Goal: Task Accomplishment & Management: Manage account settings

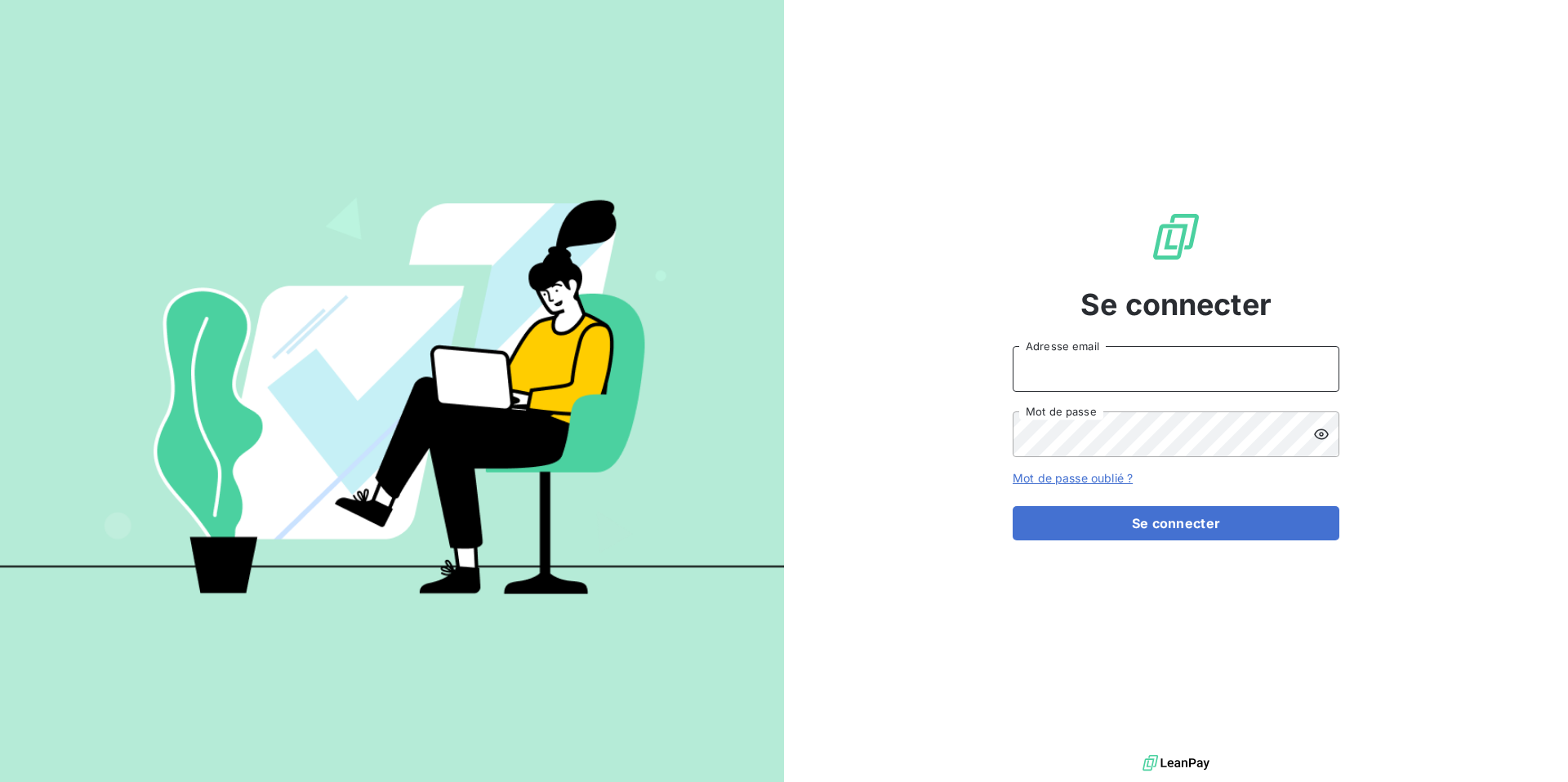
click at [1111, 367] on input "Adresse email" at bounding box center [1175, 369] width 327 height 46
type input "admin@ozyme"
click at [1012, 506] on button "Se connecter" at bounding box center [1175, 523] width 327 height 34
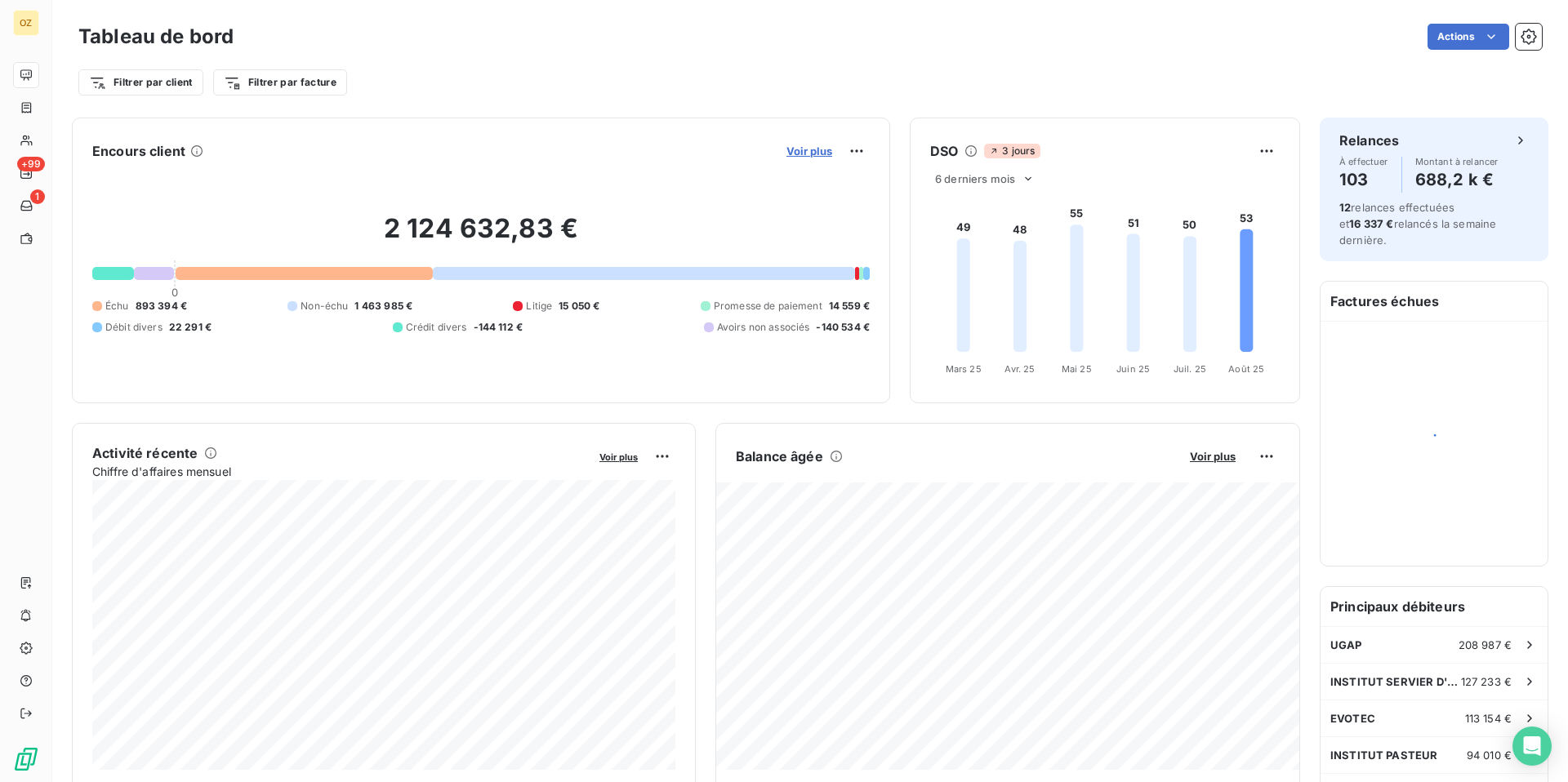
click at [810, 149] on span "Voir plus" at bounding box center [810, 151] width 46 height 13
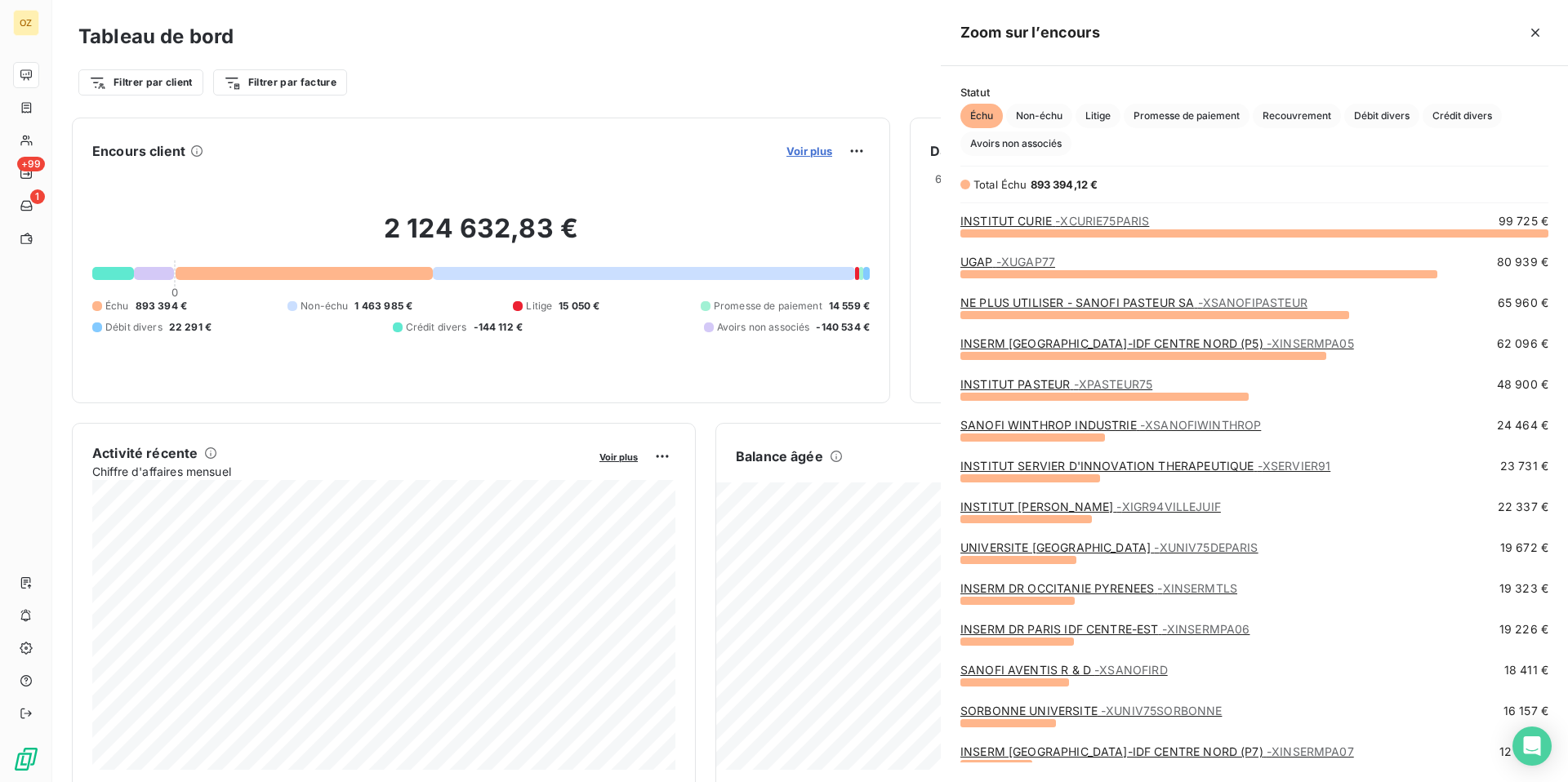
scroll to position [550, 627]
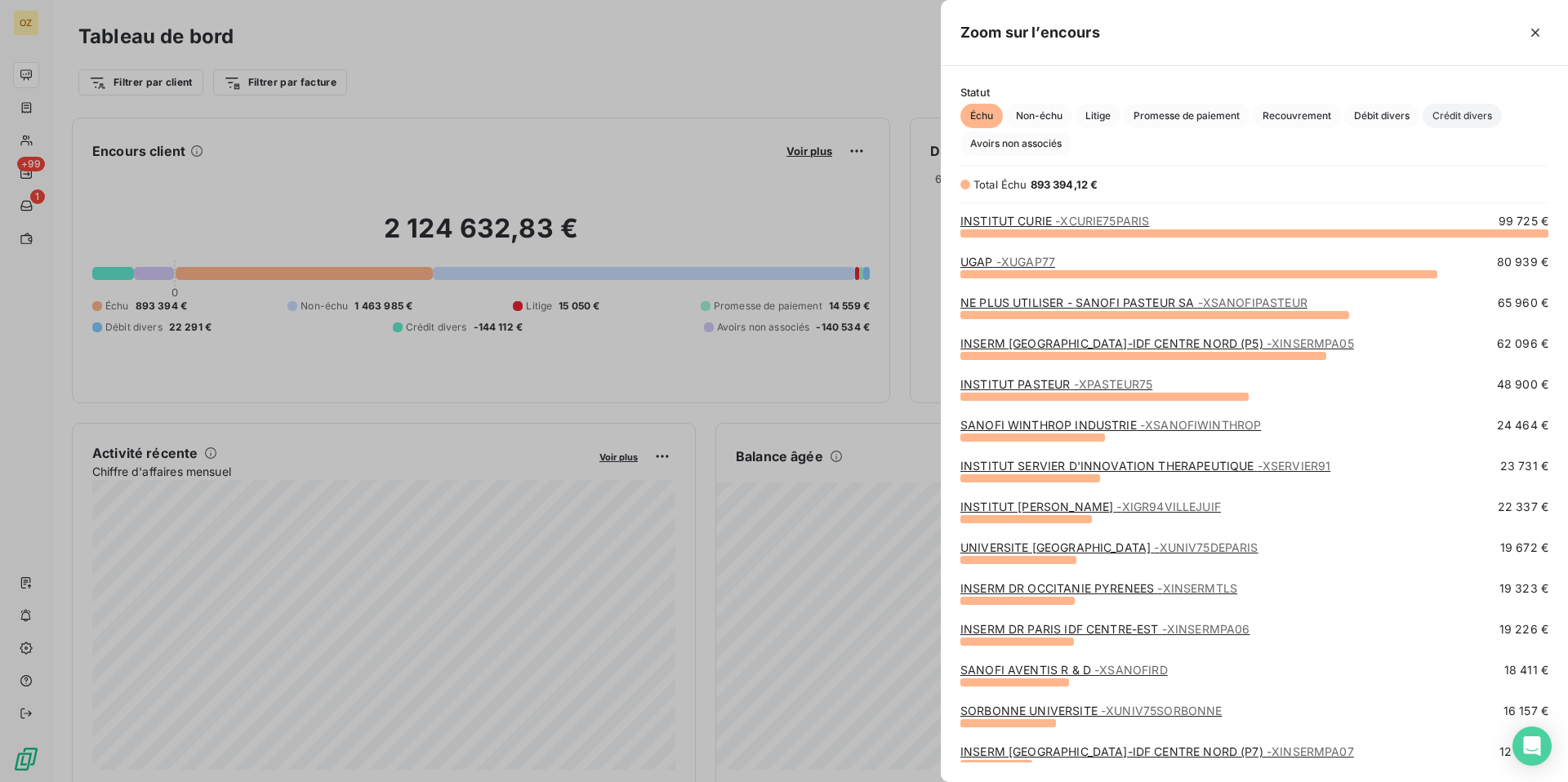
click at [1460, 117] on span "Crédit divers" at bounding box center [1462, 116] width 79 height 25
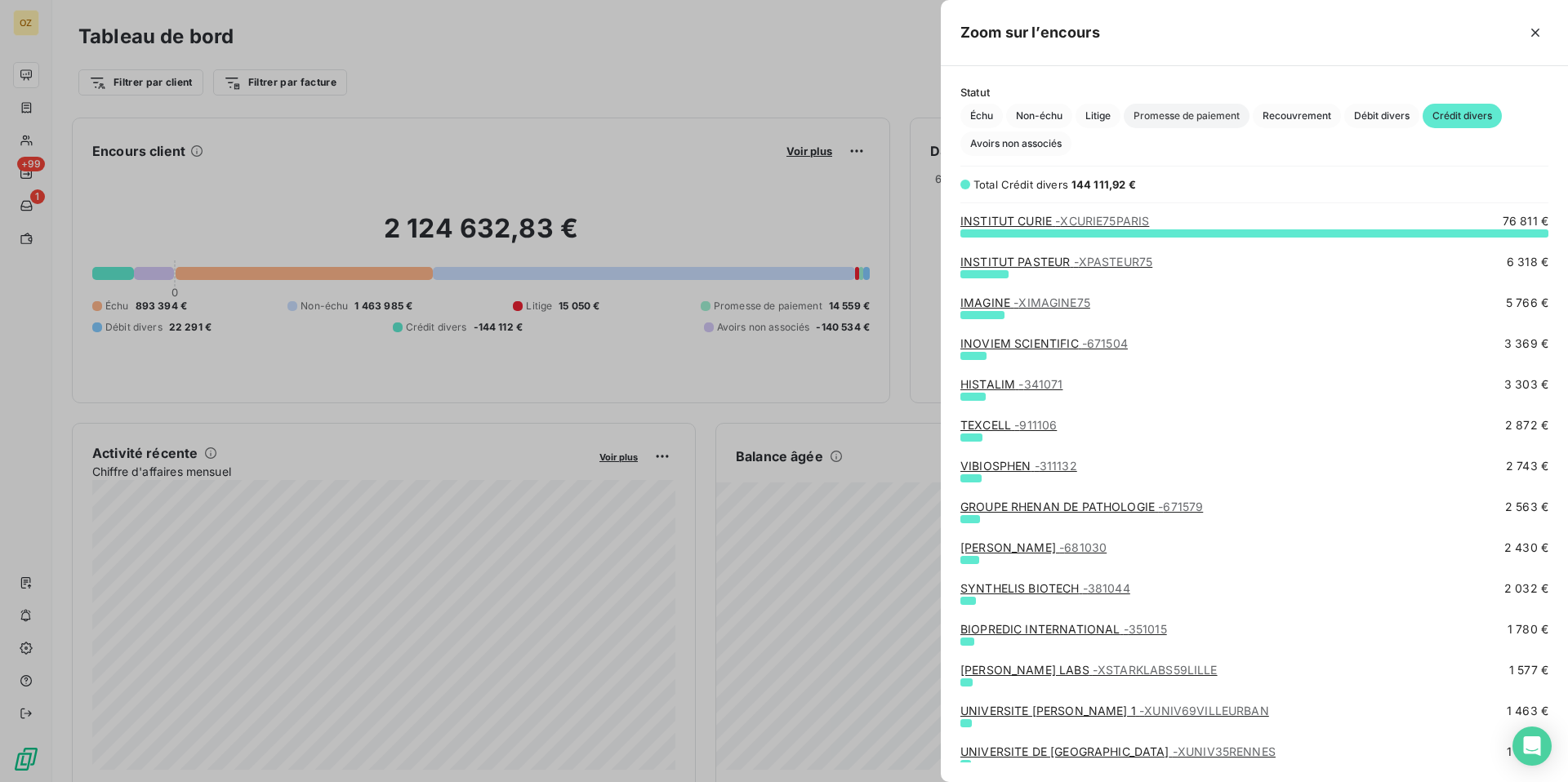
click at [1166, 115] on span "Promesse de paiement" at bounding box center [1186, 116] width 126 height 25
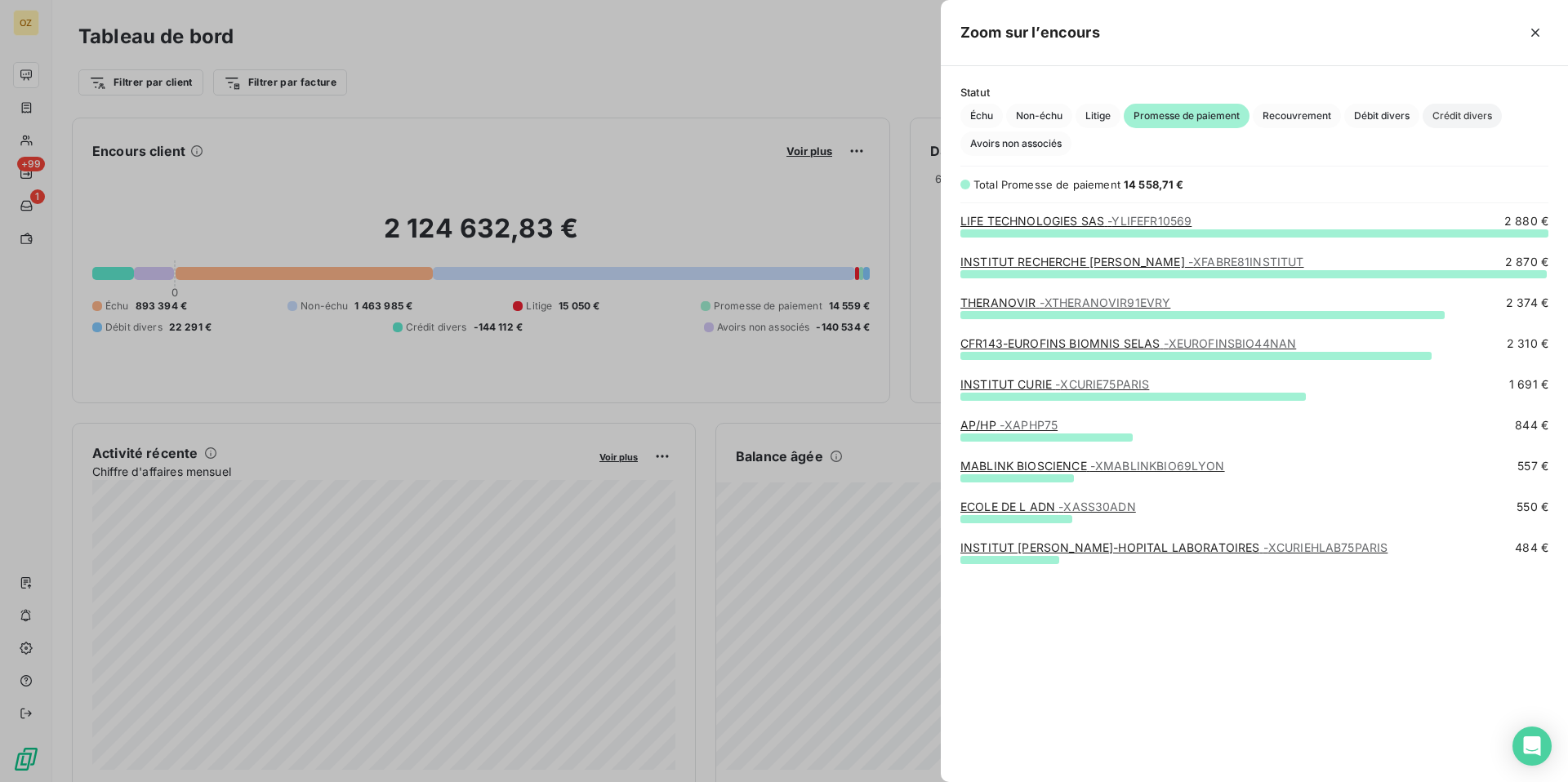
click at [1461, 121] on span "Crédit divers" at bounding box center [1462, 116] width 79 height 25
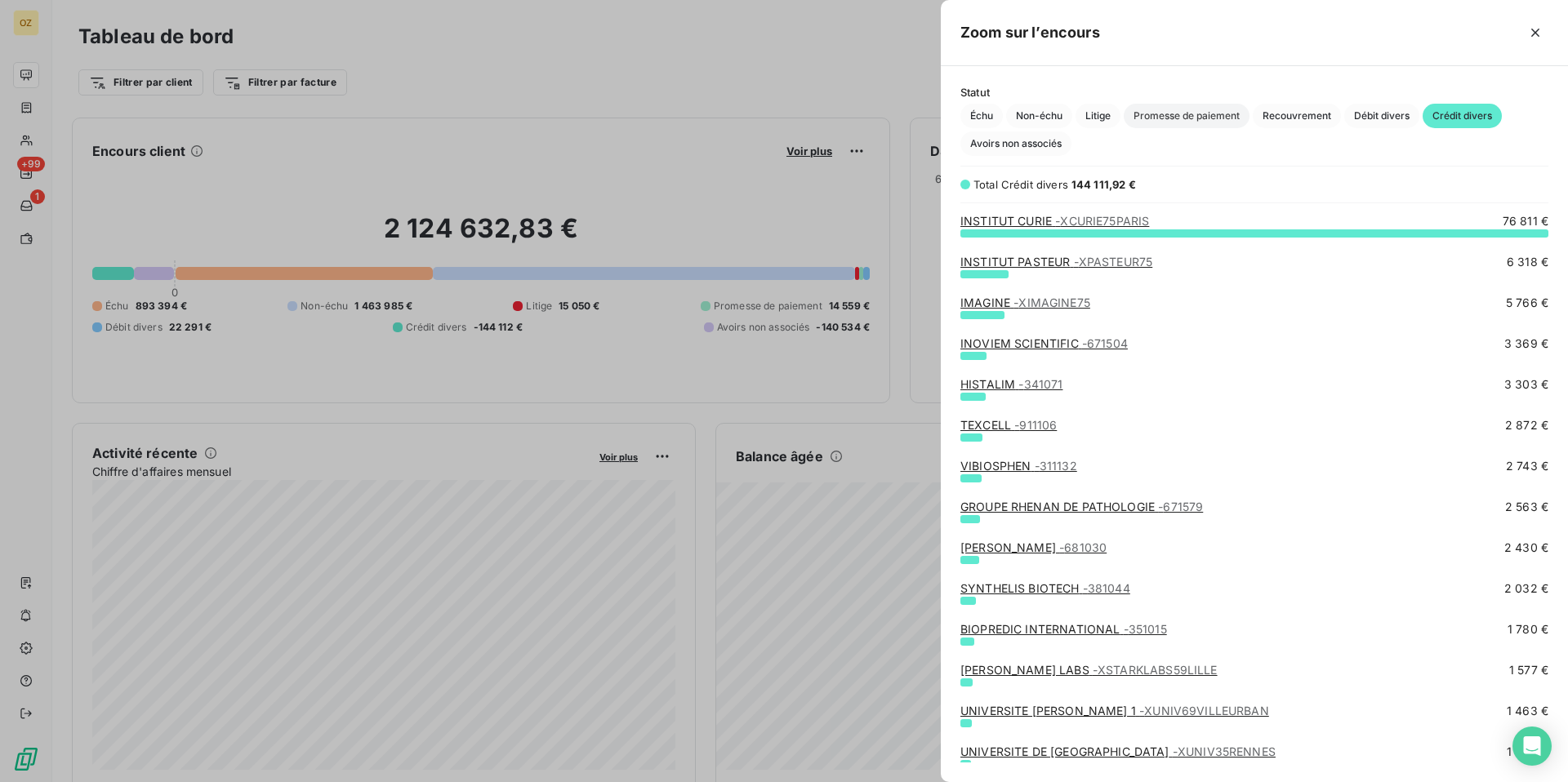
click at [1203, 116] on span "Promesse de paiement" at bounding box center [1186, 116] width 126 height 25
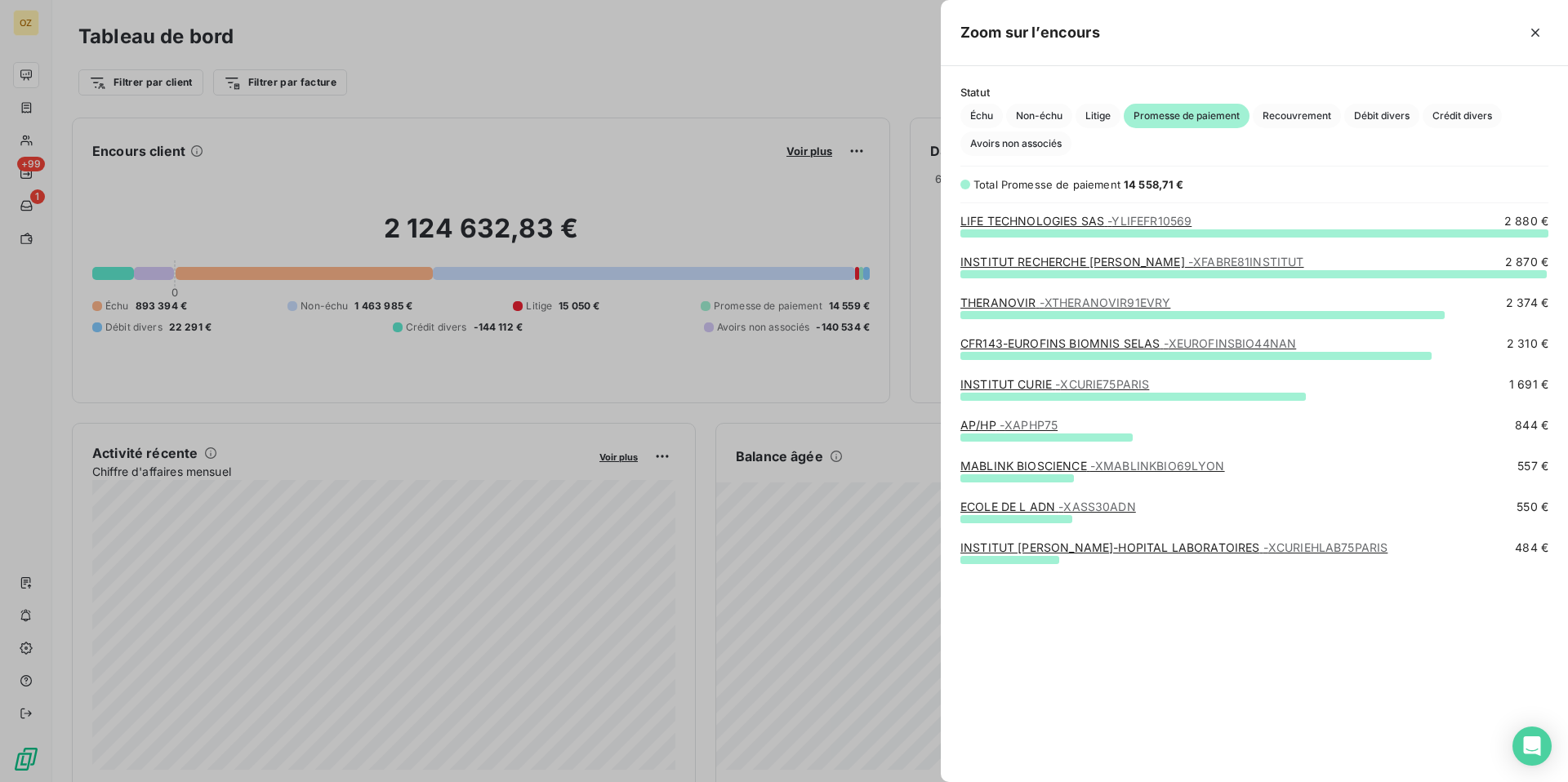
click at [414, 326] on div at bounding box center [784, 391] width 1568 height 782
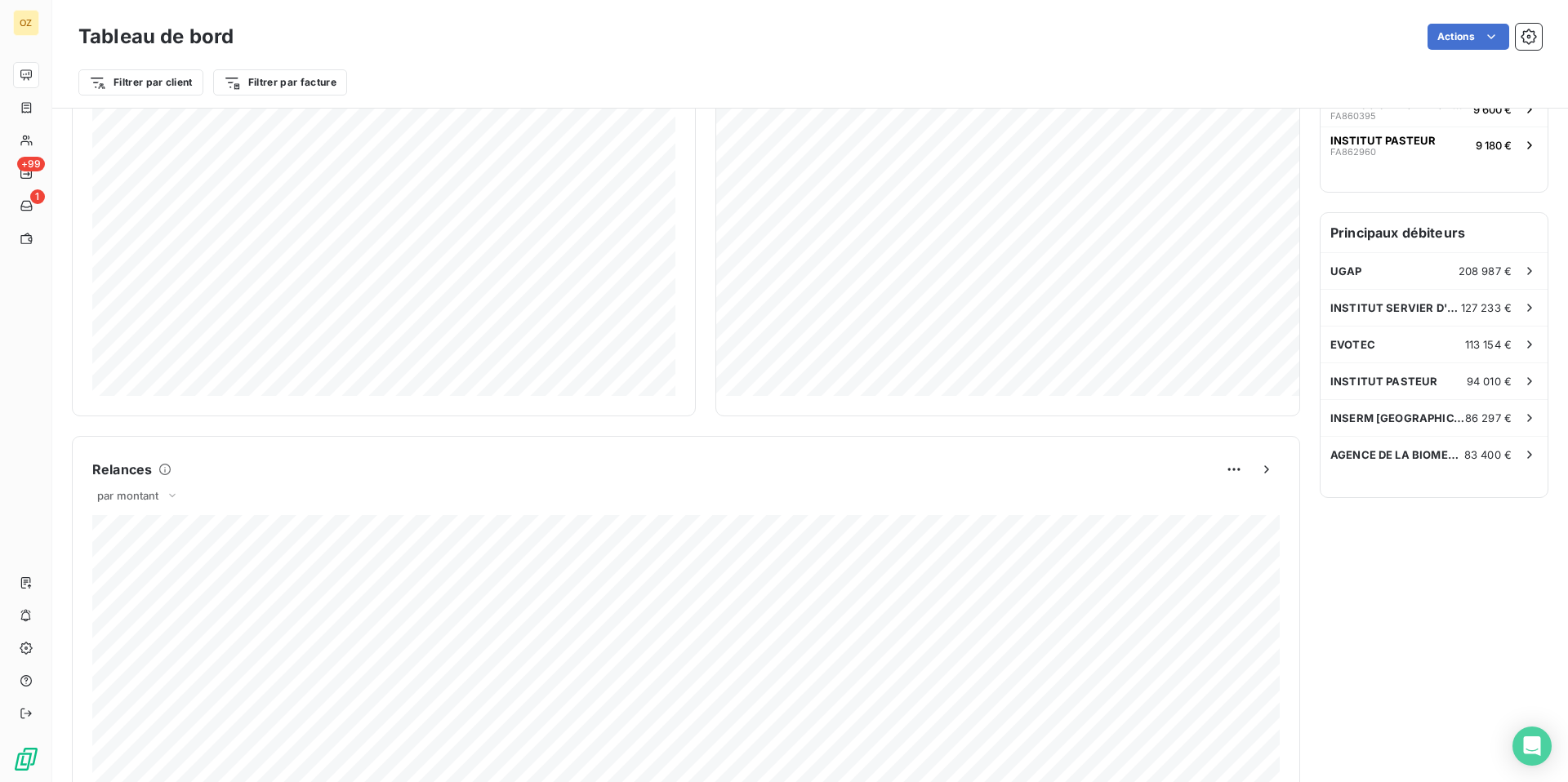
scroll to position [0, 0]
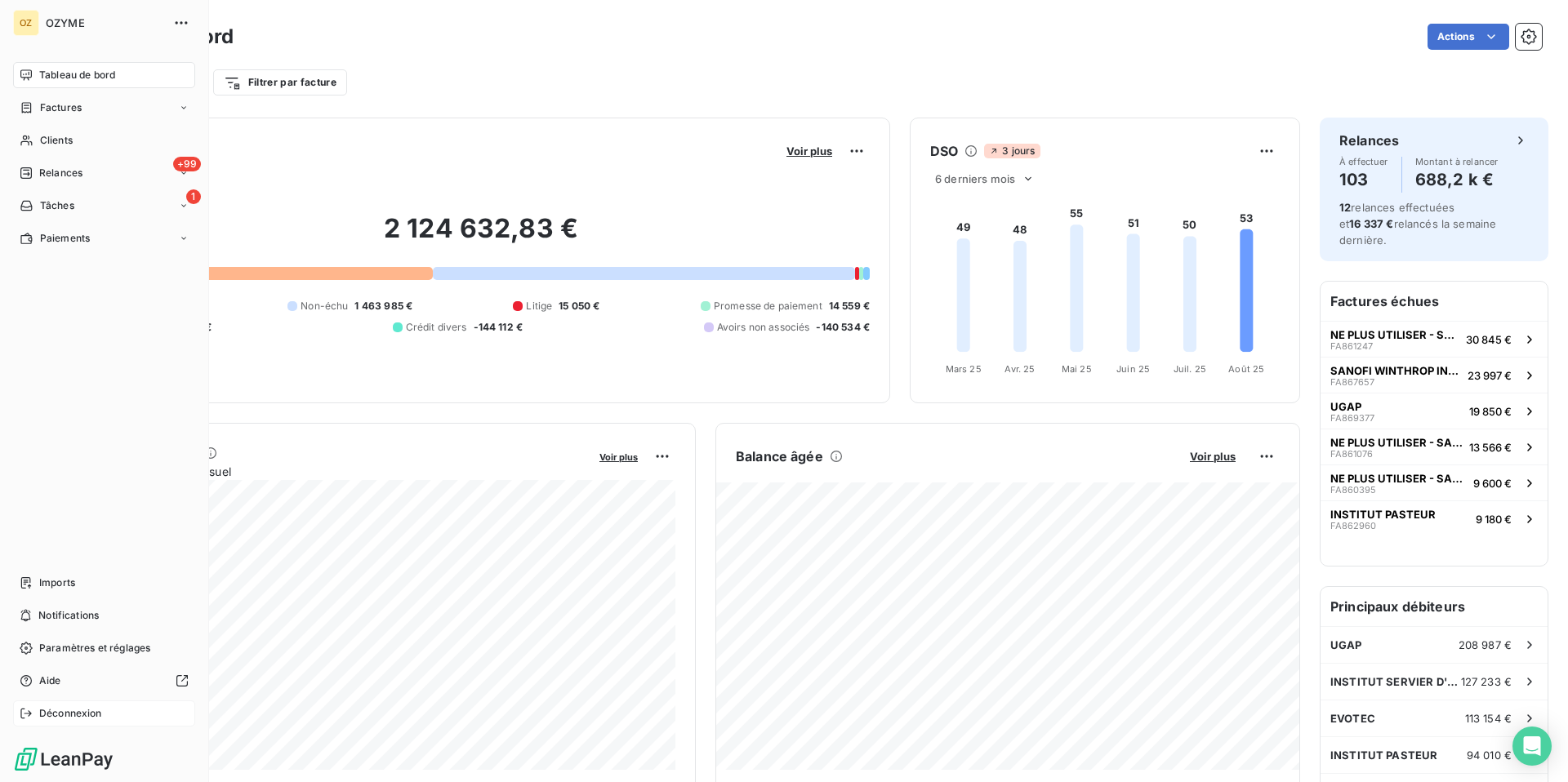
click at [63, 711] on span "Déconnexion" at bounding box center [70, 713] width 63 height 15
